Goal: Book appointment/travel/reservation

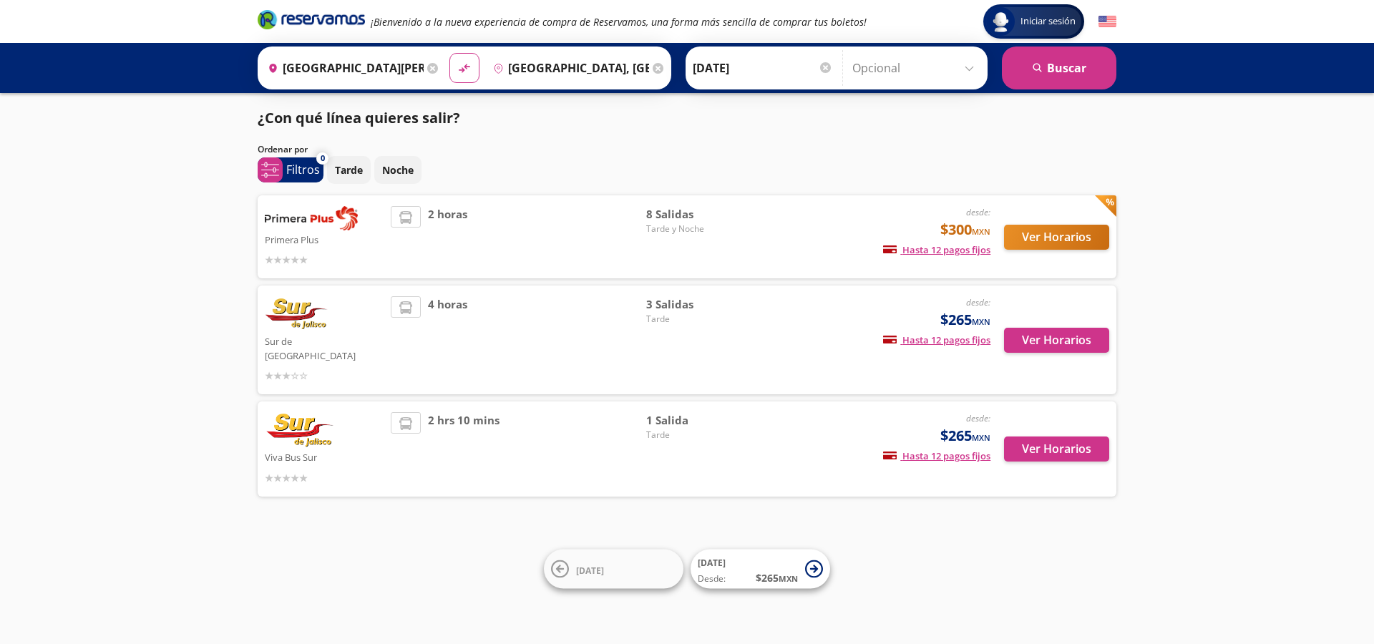
click at [427, 67] on div "Origen heroicons:map-pin-20-solid [GEOGRAPHIC_DATA][PERSON_NAME], [GEOGRAPHIC_D…" at bounding box center [351, 67] width 181 height 37
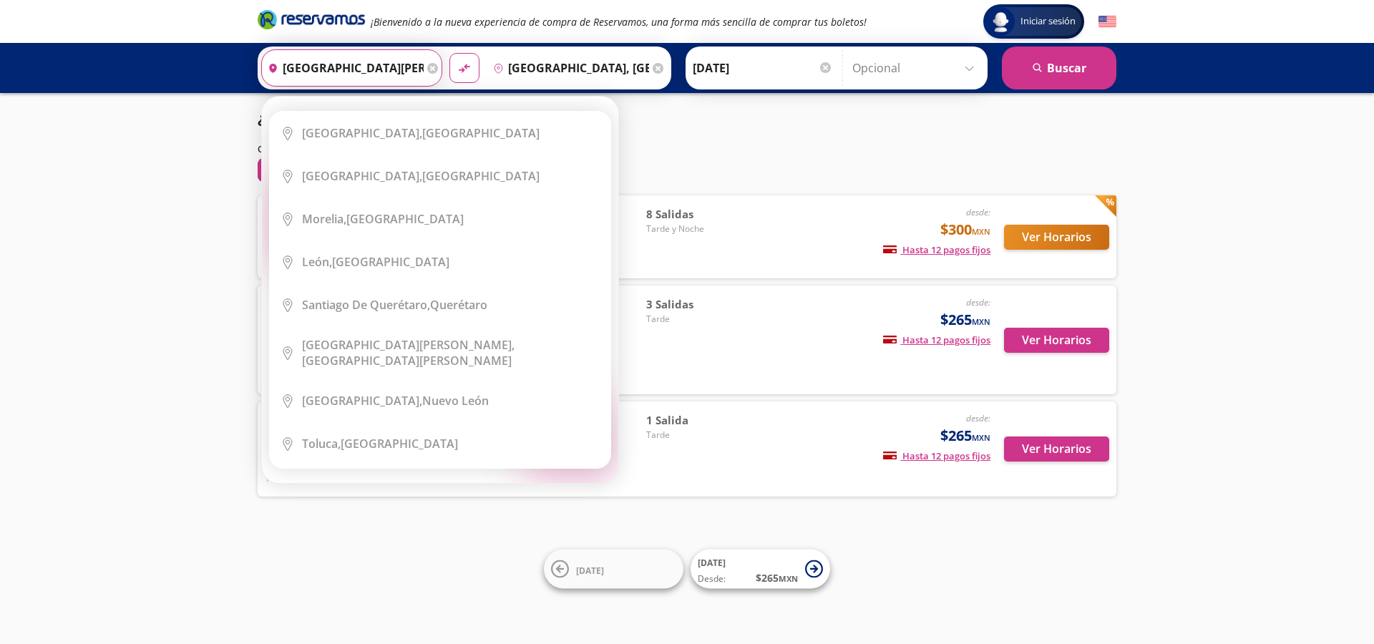
click at [431, 67] on icon at bounding box center [432, 68] width 11 height 11
click at [325, 73] on input "Origen" at bounding box center [350, 68] width 176 height 36
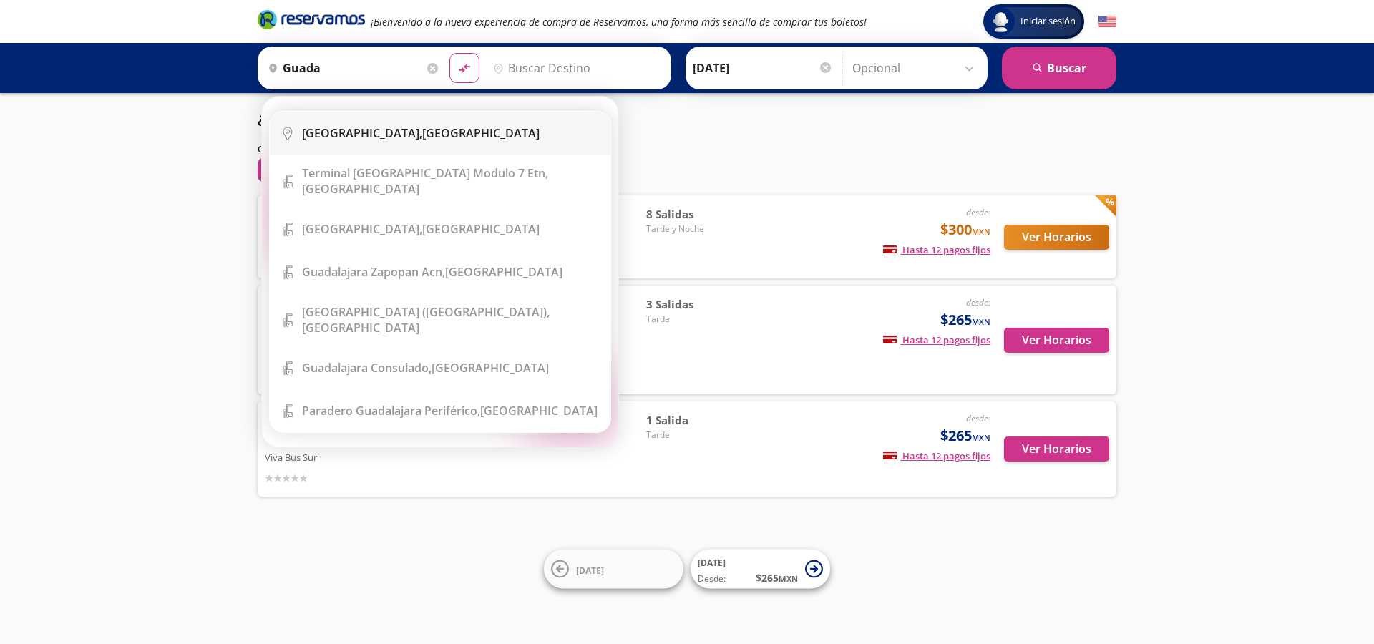
click at [341, 148] on li "City Icon [GEOGRAPHIC_DATA], [GEOGRAPHIC_DATA]" at bounding box center [440, 133] width 341 height 43
type input "[GEOGRAPHIC_DATA], [GEOGRAPHIC_DATA]"
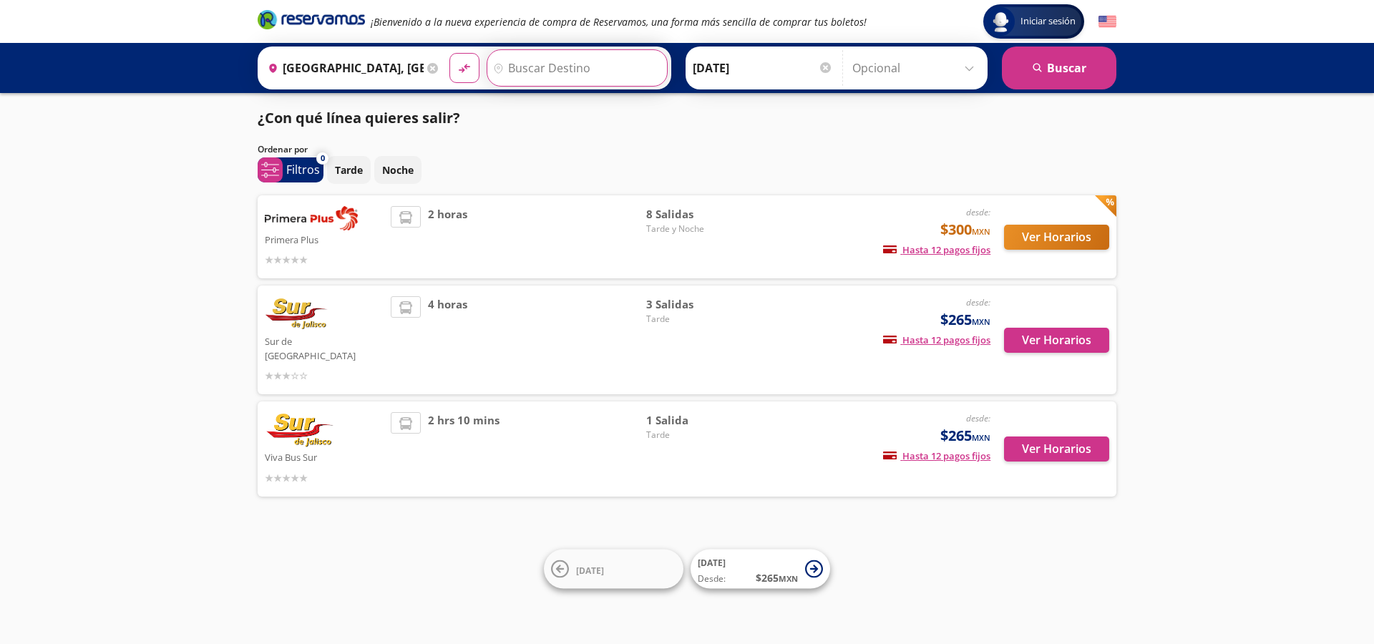
click at [568, 75] on input "Destino" at bounding box center [575, 68] width 176 height 36
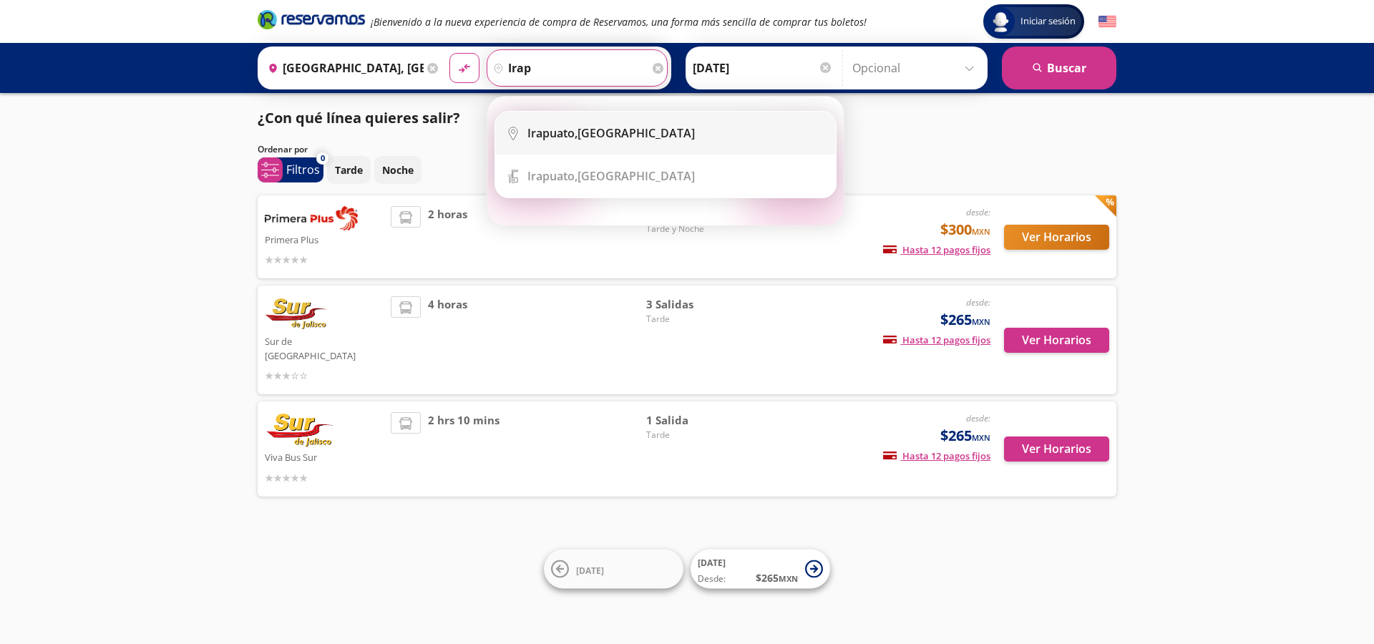
click at [577, 127] on b "Irapuato," at bounding box center [552, 133] width 50 height 16
type input "[GEOGRAPHIC_DATA], [GEOGRAPHIC_DATA]"
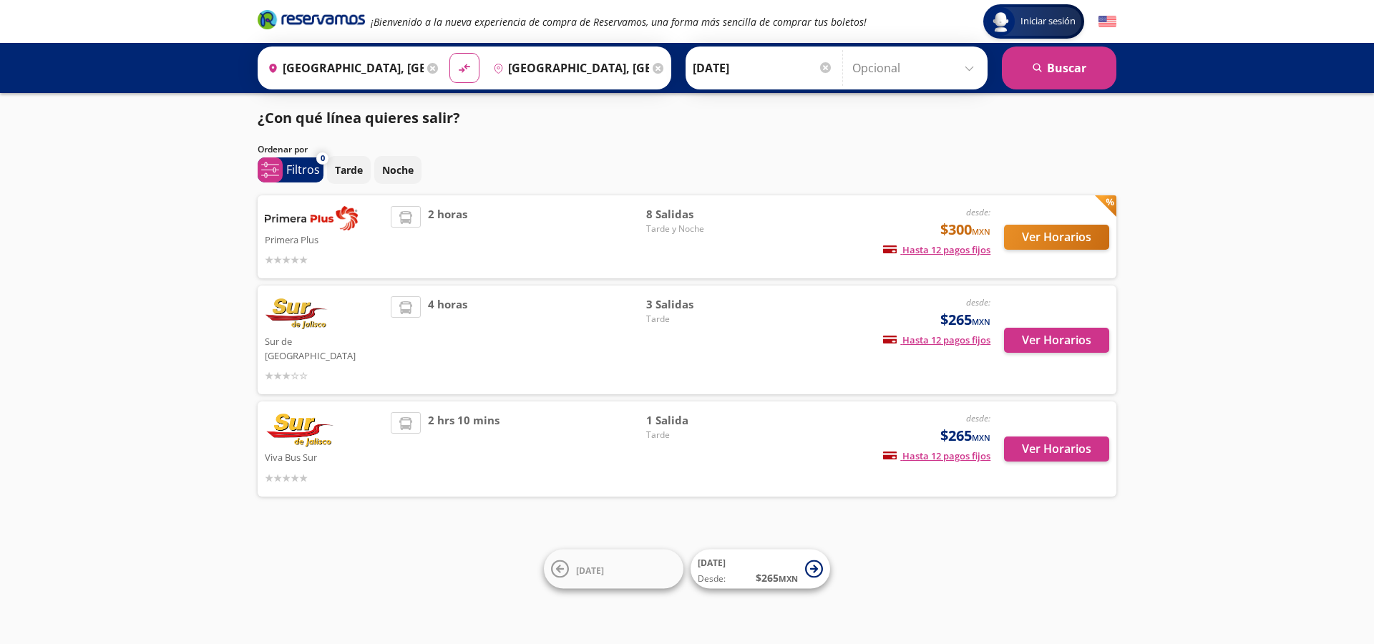
click at [776, 81] on input "[DATE]" at bounding box center [763, 68] width 140 height 36
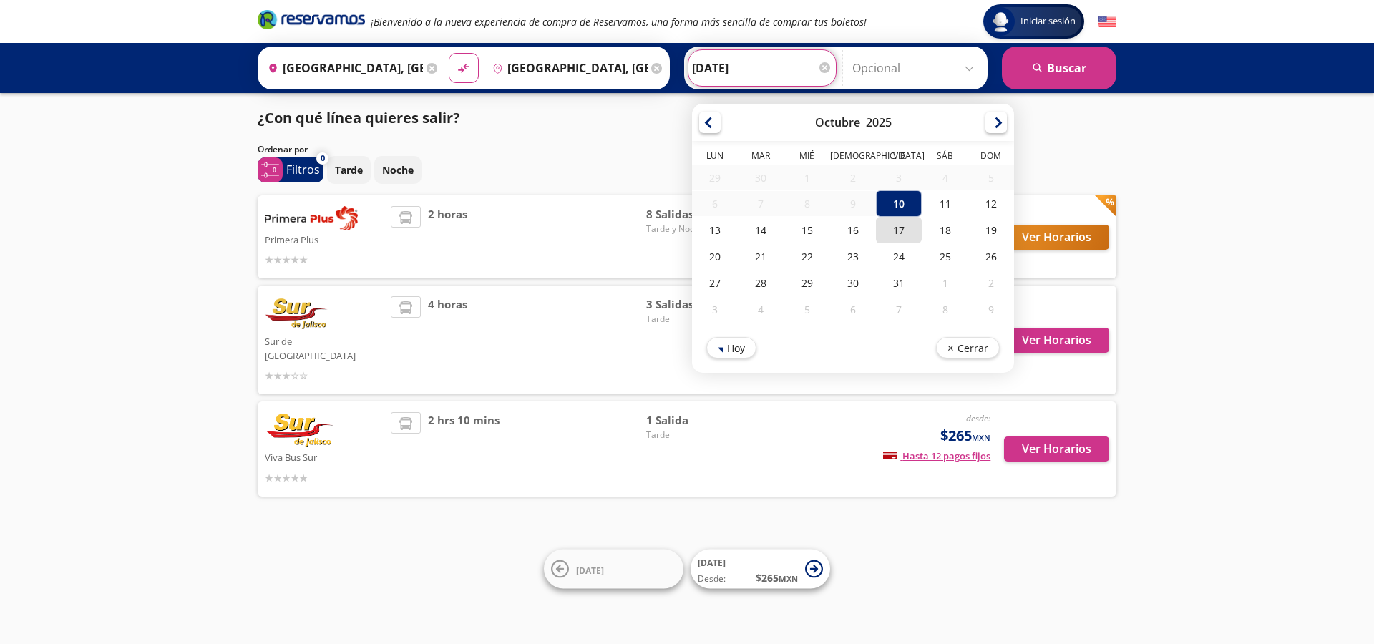
click at [890, 235] on div "17" at bounding box center [899, 230] width 46 height 26
type input "[DATE]"
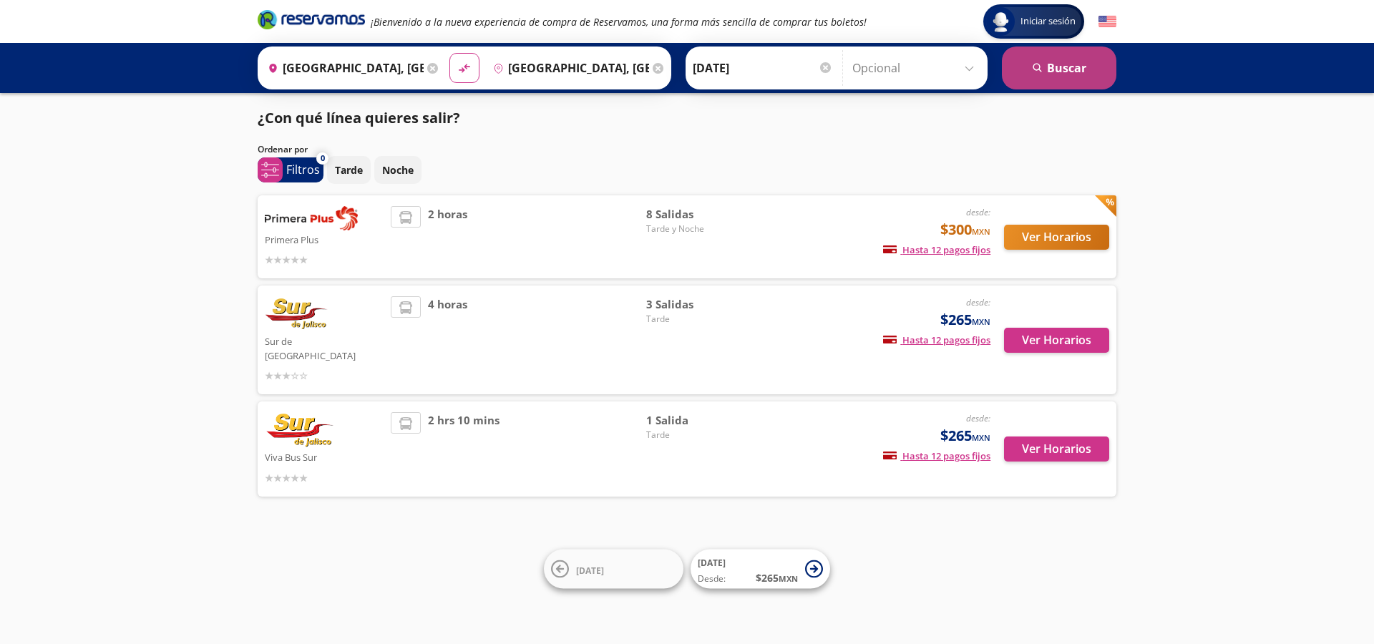
click at [1030, 81] on button "search [GEOGRAPHIC_DATA]" at bounding box center [1059, 68] width 114 height 43
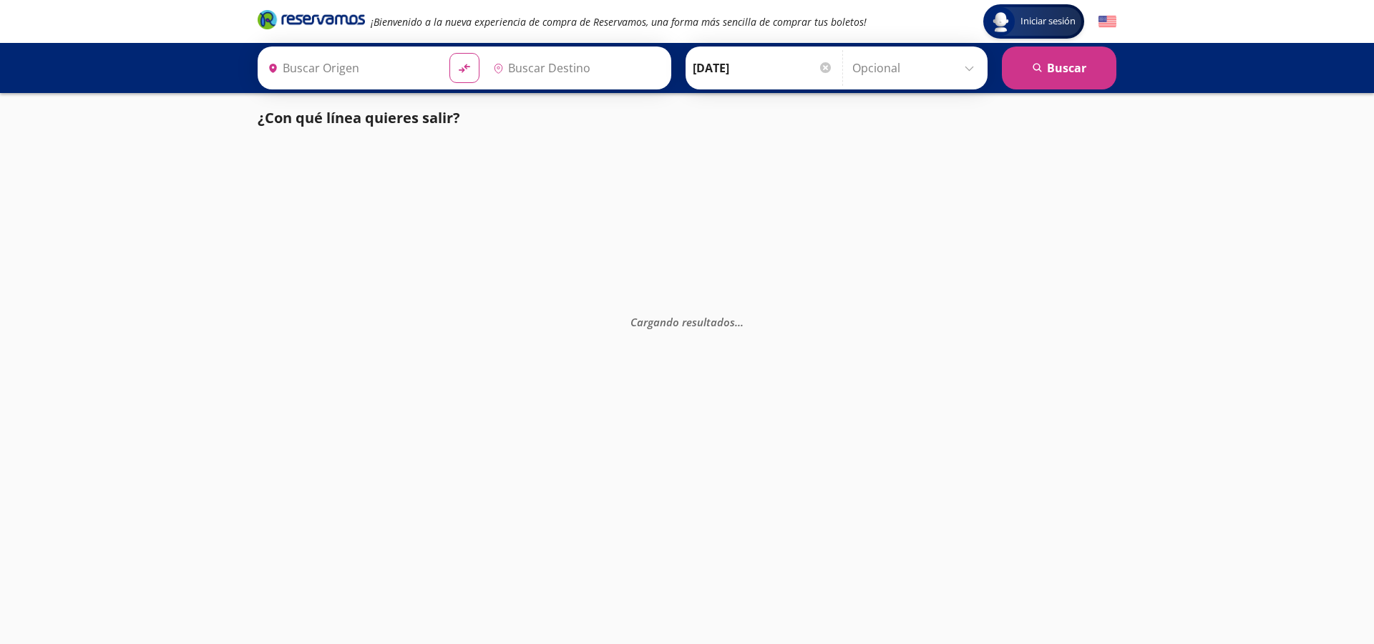
type input "[GEOGRAPHIC_DATA], [GEOGRAPHIC_DATA]"
